Goal: Task Accomplishment & Management: Complete application form

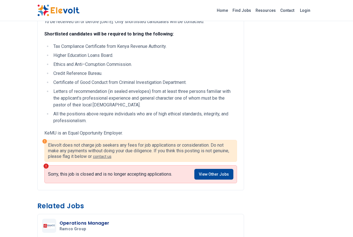
scroll to position [646, 0]
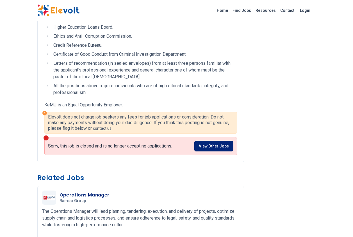
click at [212, 146] on link "View Other Jobs" at bounding box center [213, 145] width 39 height 11
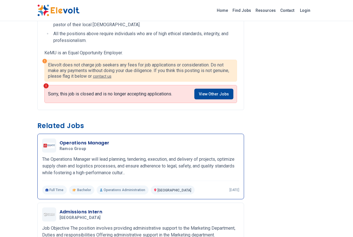
scroll to position [702, 0]
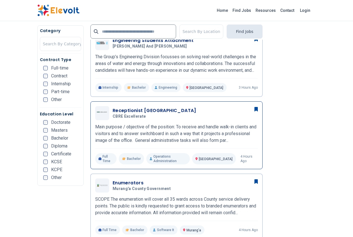
scroll to position [169, 0]
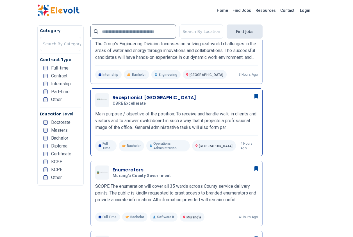
click at [126, 101] on h3 "Receptionist Nairobi" at bounding box center [155, 97] width 84 height 7
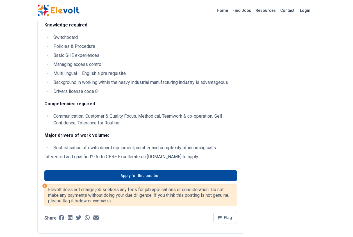
scroll to position [169, 0]
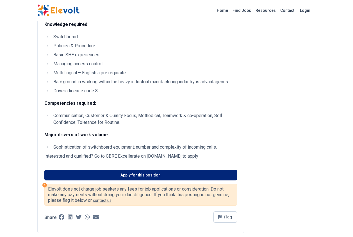
click at [133, 175] on link "Apply for this position" at bounding box center [140, 174] width 193 height 11
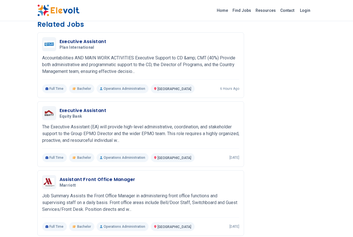
scroll to position [390, 0]
